Goal: Information Seeking & Learning: Learn about a topic

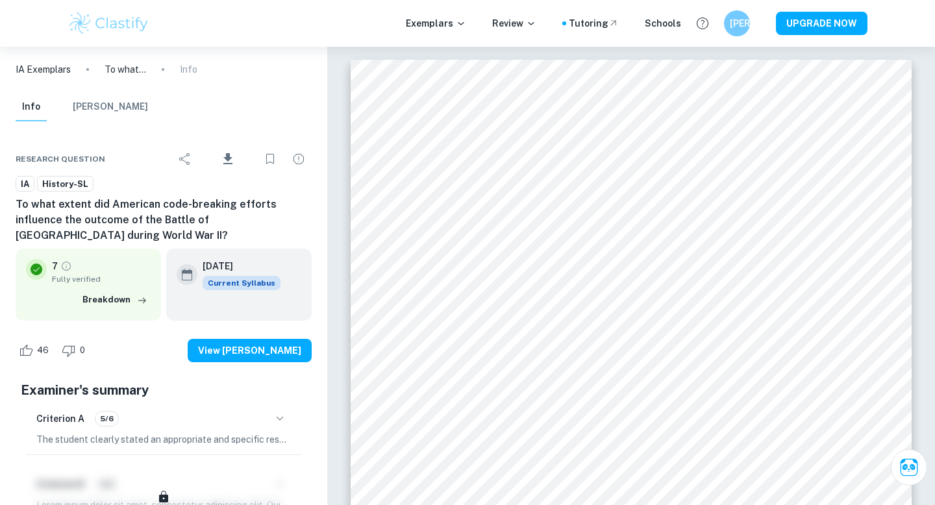
click at [108, 108] on button "[PERSON_NAME]" at bounding box center [110, 107] width 75 height 29
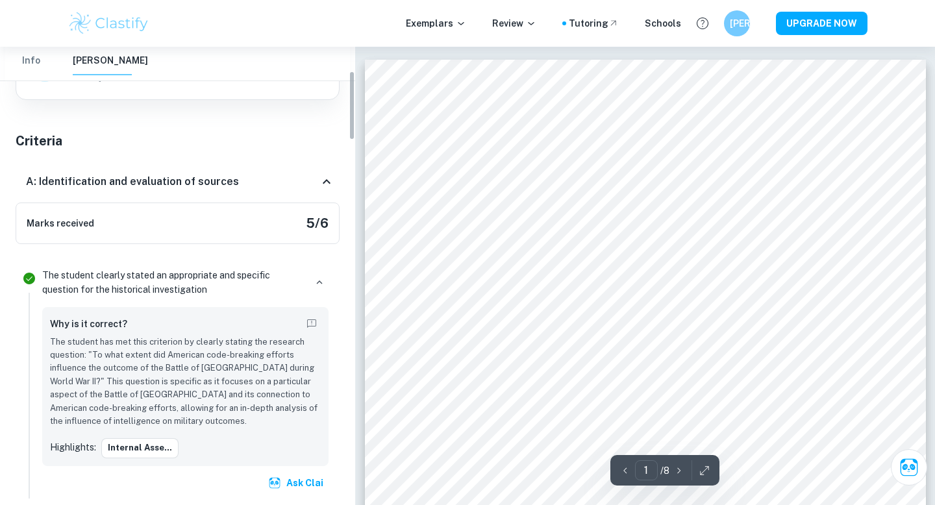
scroll to position [159, 0]
click at [218, 179] on h6 "A: Identification and evaluation of sources" at bounding box center [132, 181] width 213 height 16
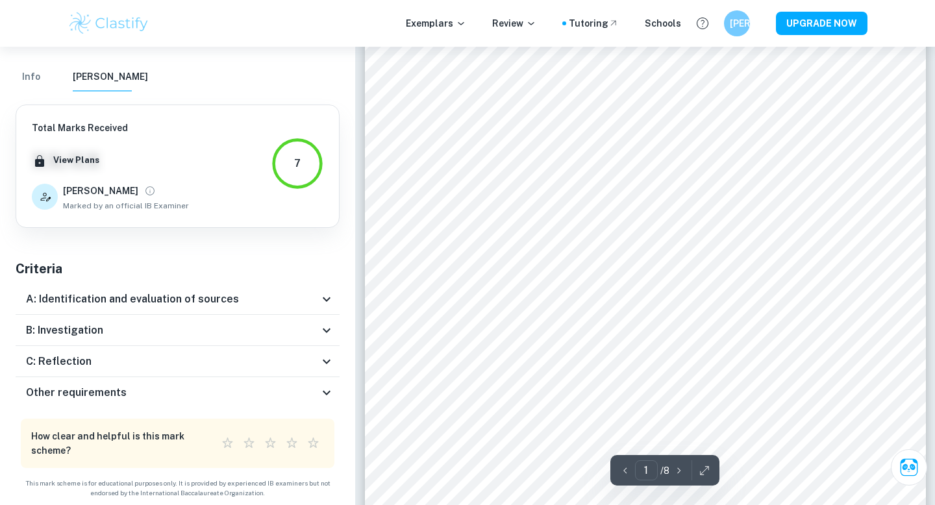
scroll to position [0, 0]
click at [221, 297] on h6 "A: Identification and evaluation of sources" at bounding box center [132, 299] width 213 height 16
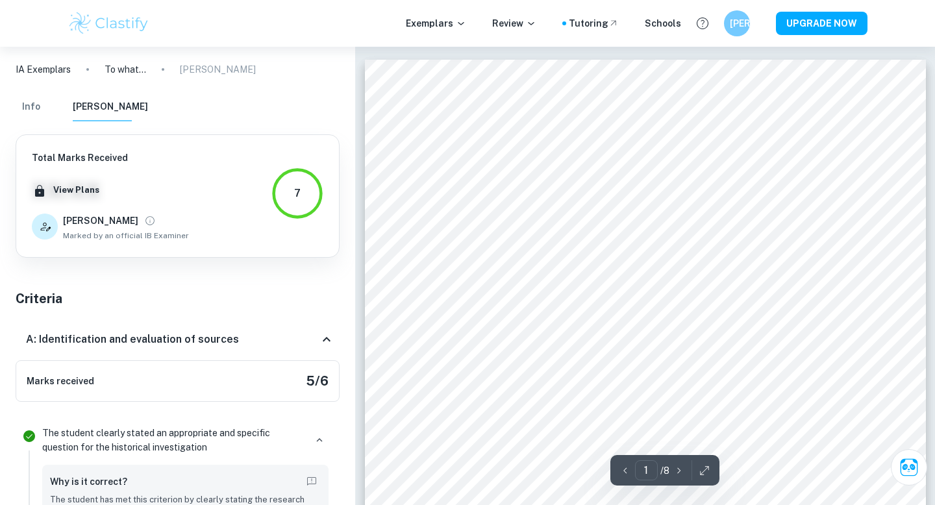
click at [195, 341] on h6 "A: Identification and evaluation of sources" at bounding box center [132, 340] width 213 height 16
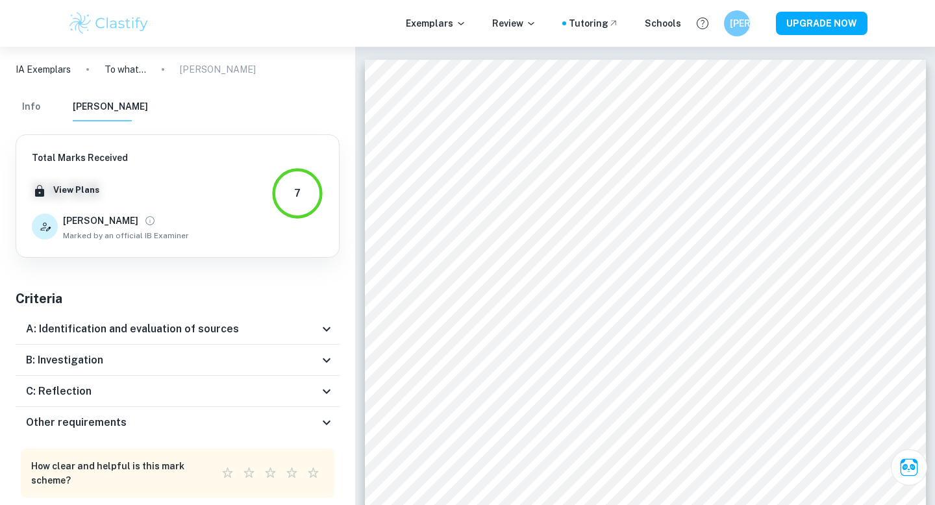
click at [193, 350] on div "B: Investigation" at bounding box center [178, 360] width 324 height 31
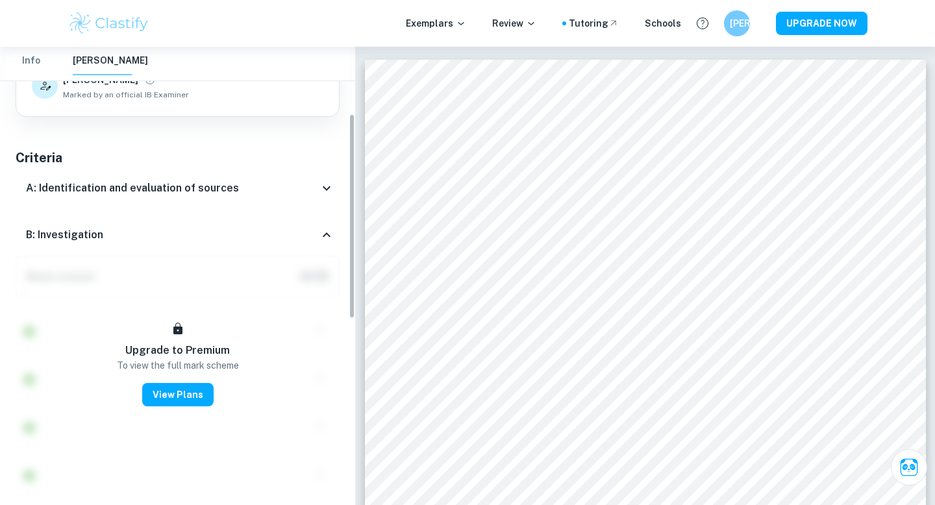
scroll to position [163, 0]
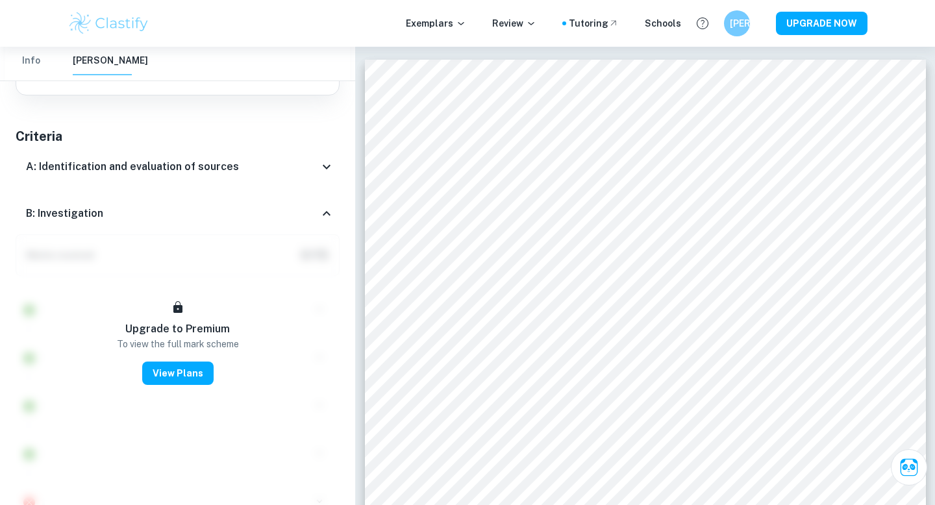
click at [175, 221] on div "B: Investigation" at bounding box center [172, 214] width 293 height 16
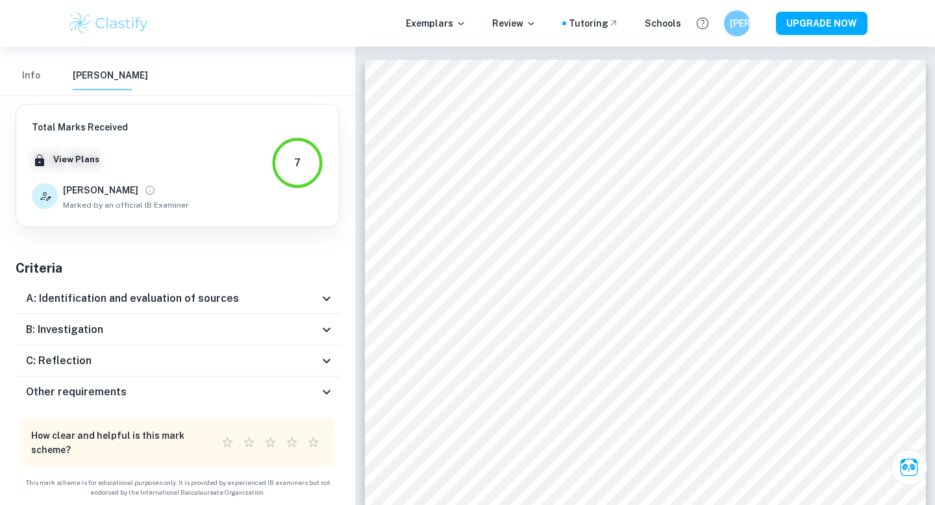
scroll to position [30, 0]
click at [187, 364] on div "C: Reflection" at bounding box center [172, 362] width 293 height 16
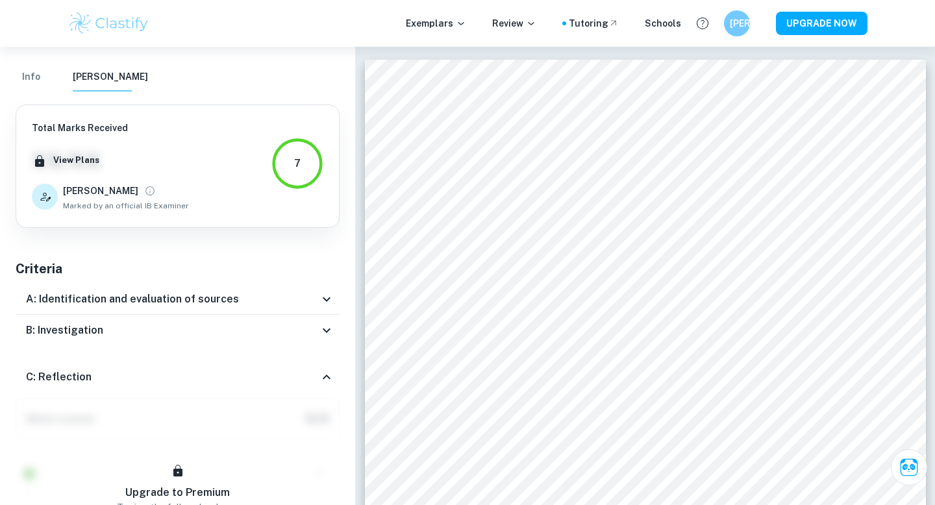
click at [187, 370] on div "C: Reflection" at bounding box center [172, 377] width 293 height 16
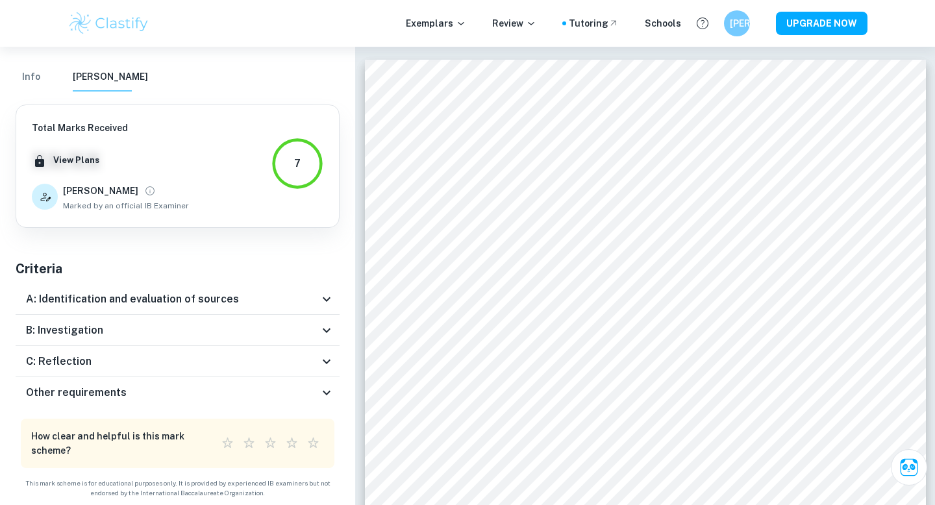
click at [188, 387] on div "Other requirements" at bounding box center [172, 393] width 293 height 16
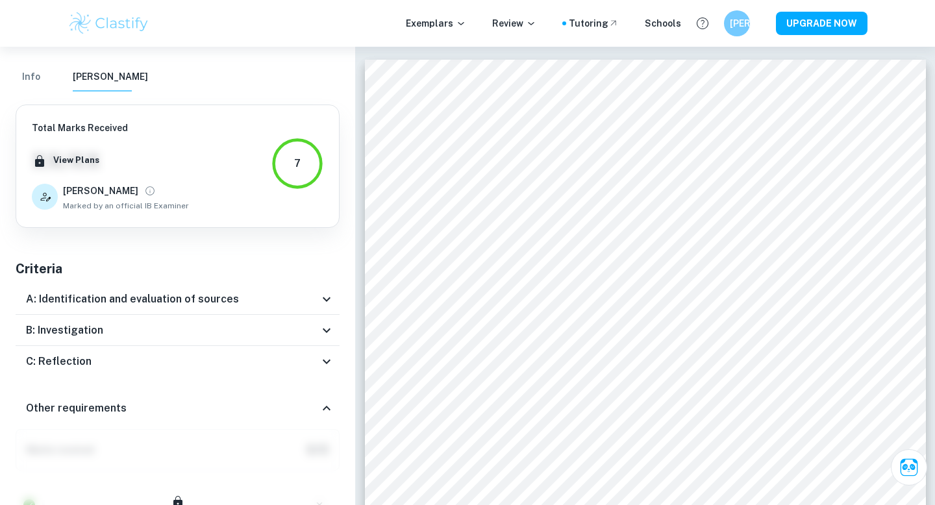
click at [188, 388] on div "Other requirements" at bounding box center [178, 409] width 324 height 42
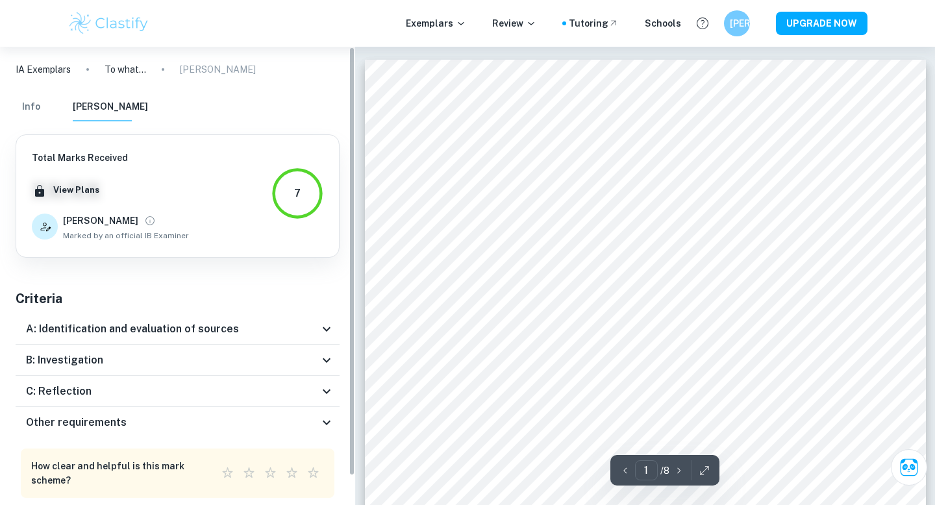
scroll to position [1, 0]
drag, startPoint x: 351, startPoint y: 83, endPoint x: 321, endPoint y: 84, distance: 30.5
click at [321, 84] on div "IA Exemplars To what extent did American code-breaking efforts influence the ou…" at bounding box center [177, 276] width 355 height 458
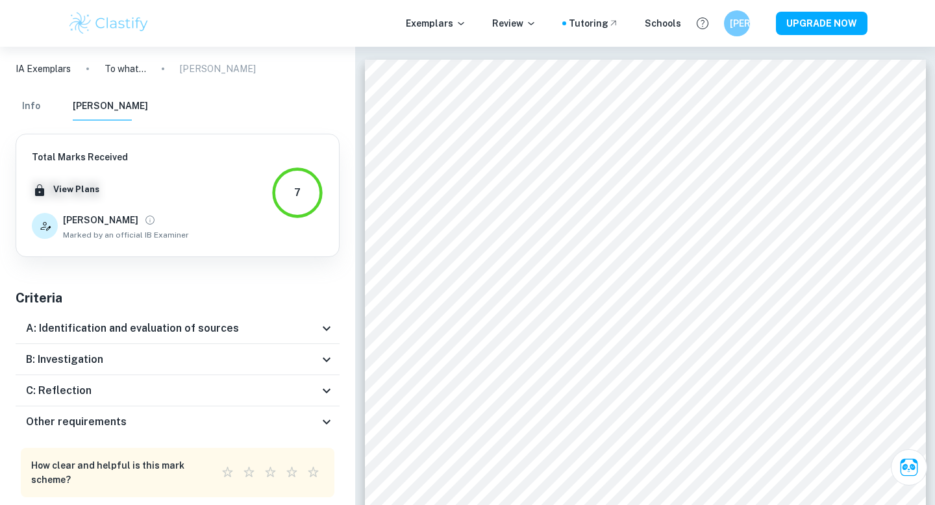
drag, startPoint x: 32, startPoint y: 108, endPoint x: 105, endPoint y: 116, distance: 73.1
click at [32, 108] on button "Info" at bounding box center [31, 106] width 31 height 29
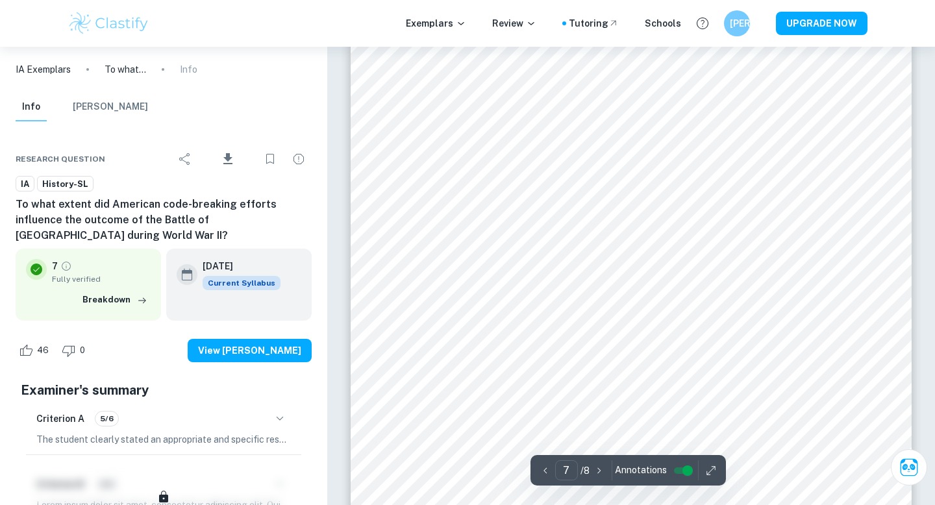
scroll to position [5095, 0]
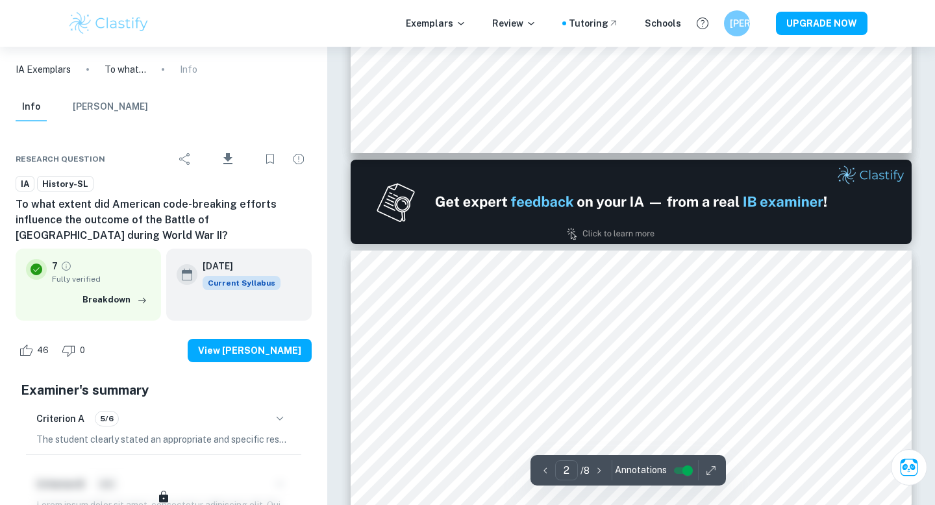
type input "1"
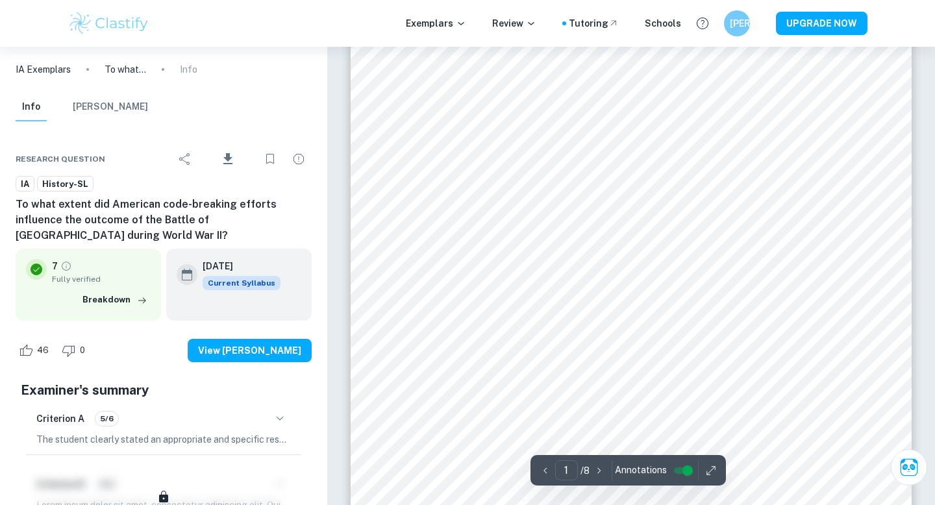
scroll to position [0, 0]
